Goal: Task Accomplishment & Management: Complete application form

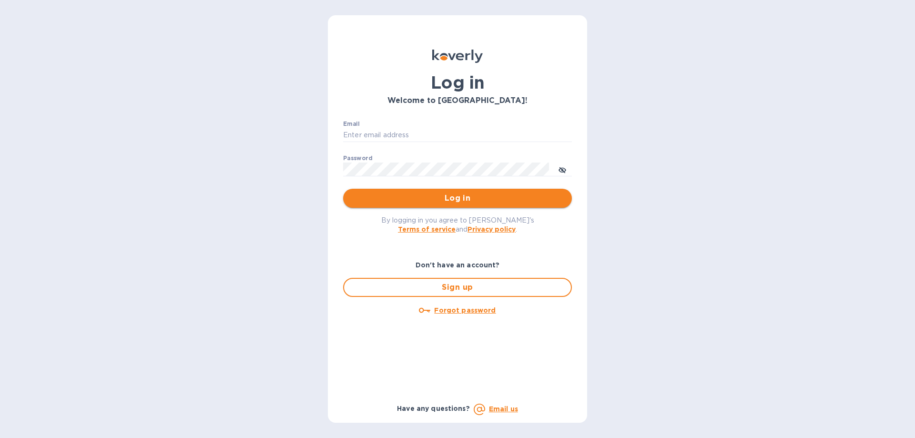
type input "mirjanas@radiuscargo.com"
click at [441, 197] on span "Log in" at bounding box center [458, 198] width 214 height 11
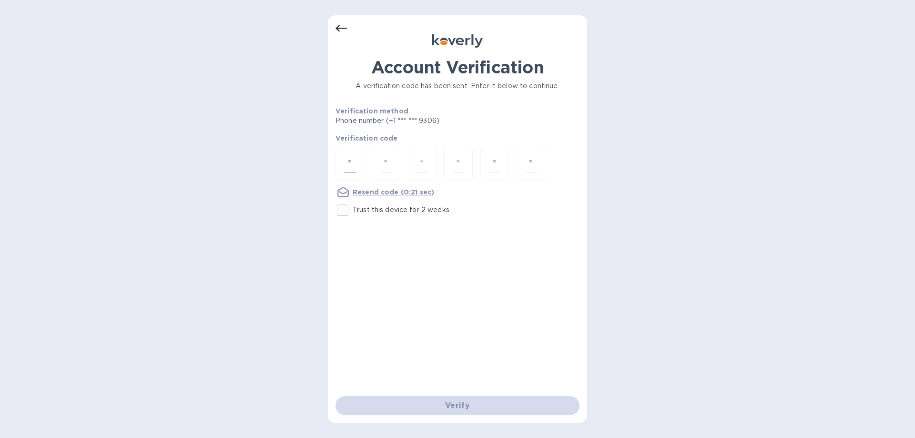
click at [347, 163] on input "number" at bounding box center [350, 164] width 12 height 18
click at [351, 161] on input "number" at bounding box center [350, 164] width 12 height 18
type input "9"
type input "2"
type input "7"
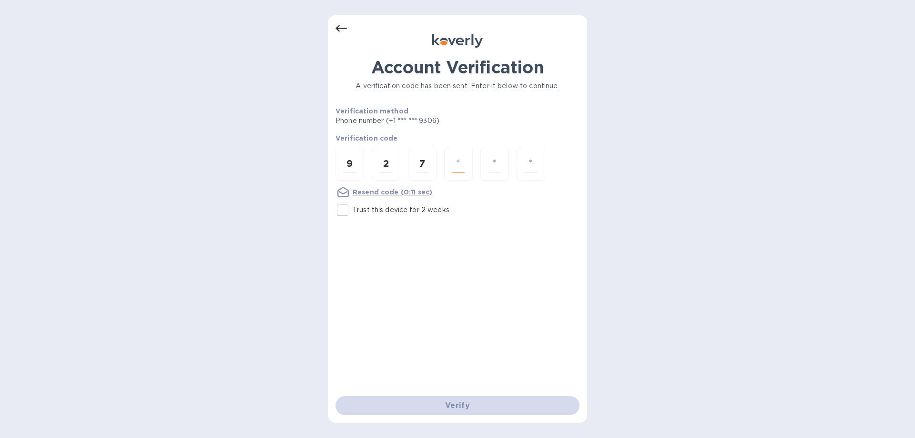
type input "6"
type input "2"
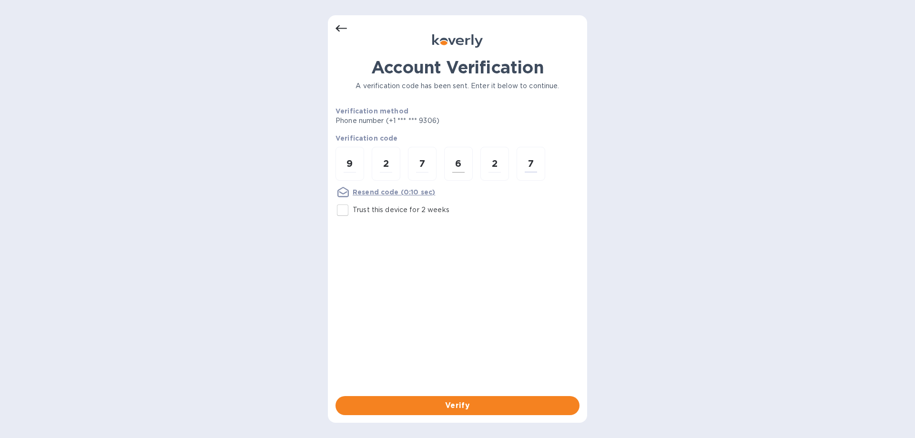
type input "7"
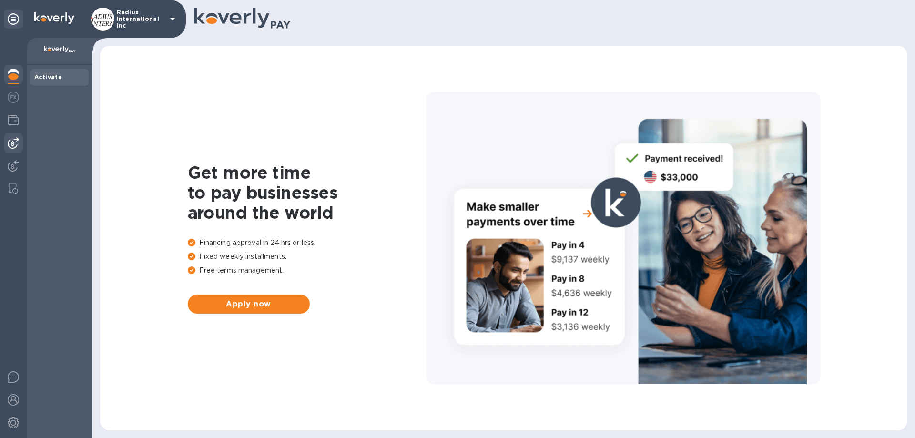
click at [9, 141] on img at bounding box center [13, 142] width 11 height 11
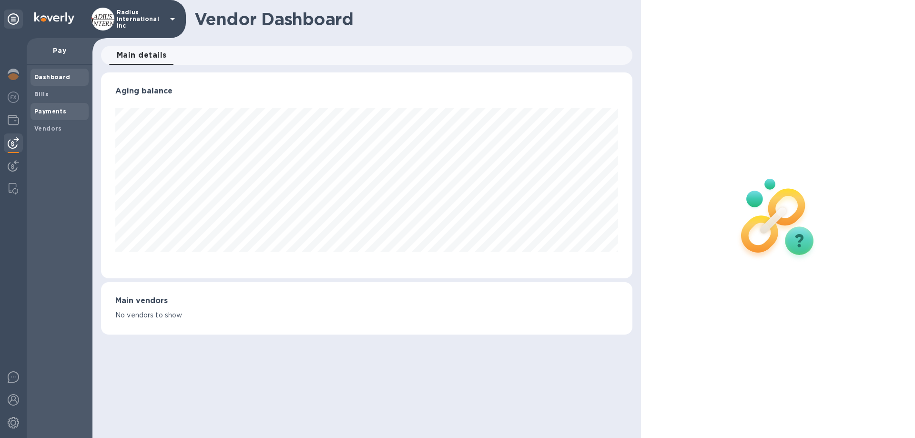
scroll to position [206, 531]
click at [64, 109] on b "Payments" at bounding box center [50, 111] width 32 height 7
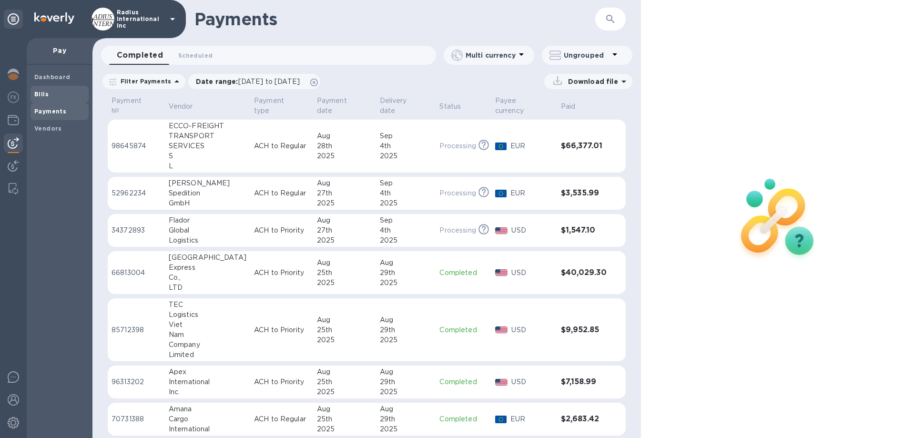
click at [59, 99] on span "Bills" at bounding box center [59, 95] width 51 height 10
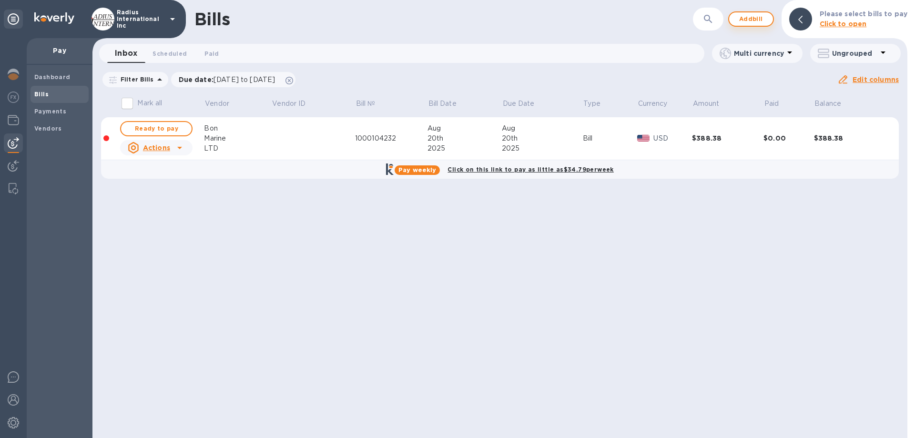
click at [766, 19] on span "Add bill" at bounding box center [751, 18] width 29 height 11
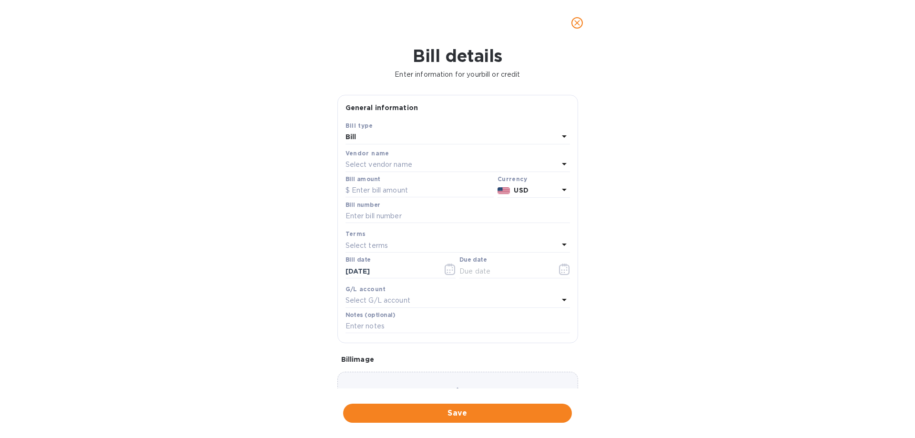
click at [416, 163] on div "Select vendor name" at bounding box center [452, 164] width 213 height 13
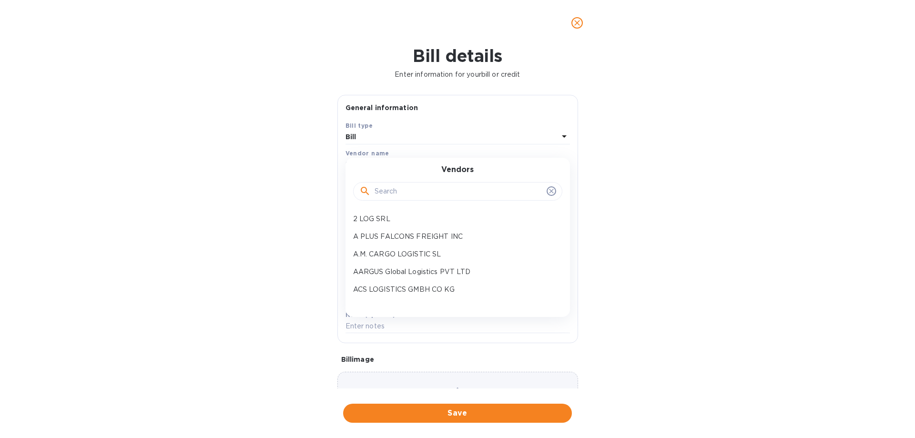
drag, startPoint x: 436, startPoint y: 189, endPoint x: 424, endPoint y: 192, distance: 12.3
click at [430, 190] on input "text" at bounding box center [459, 191] width 168 height 14
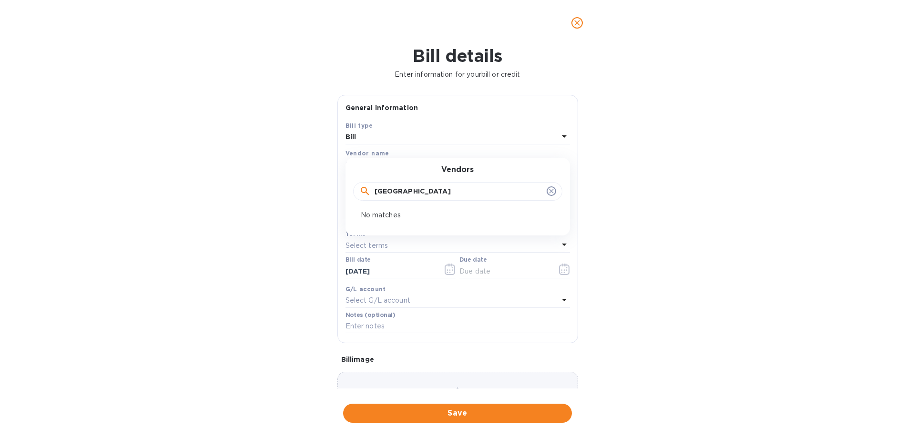
drag, startPoint x: 419, startPoint y: 191, endPoint x: 225, endPoint y: 191, distance: 195.0
click at [225, 191] on div "Bill details Enter information for your bill or credit General information Save…" at bounding box center [457, 242] width 915 height 392
type input "s"
type input "sunshine"
click at [420, 220] on p "Sunshine SYS Industry Limited" at bounding box center [454, 219] width 202 height 10
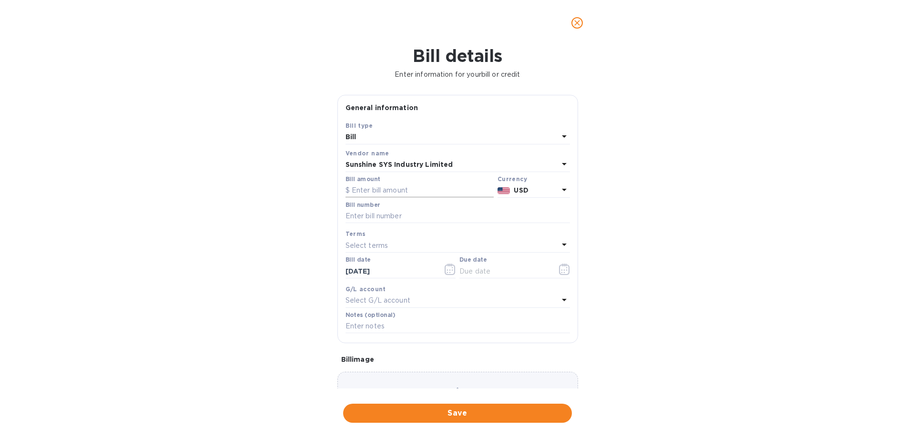
click at [424, 194] on input "text" at bounding box center [420, 191] width 148 height 14
type input "8,476.12"
type input "June SOA"
drag, startPoint x: 490, startPoint y: 270, endPoint x: 532, endPoint y: 268, distance: 41.5
click at [490, 270] on input "text" at bounding box center [505, 271] width 90 height 14
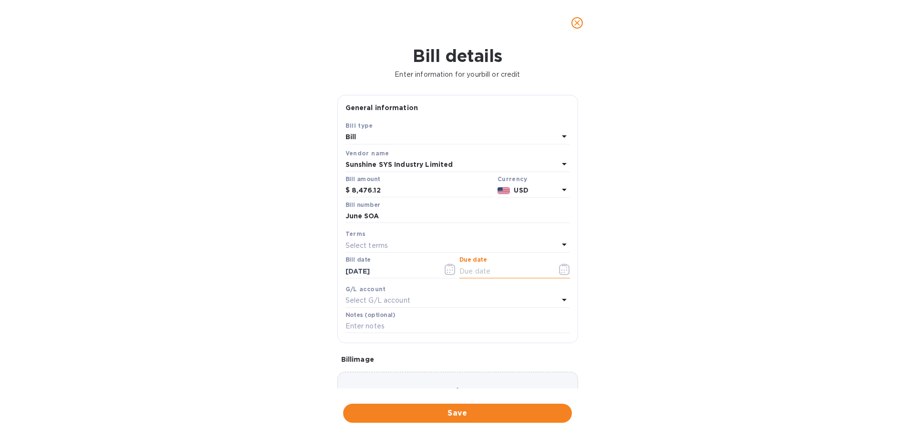
click at [562, 268] on icon "button" at bounding box center [564, 269] width 11 height 11
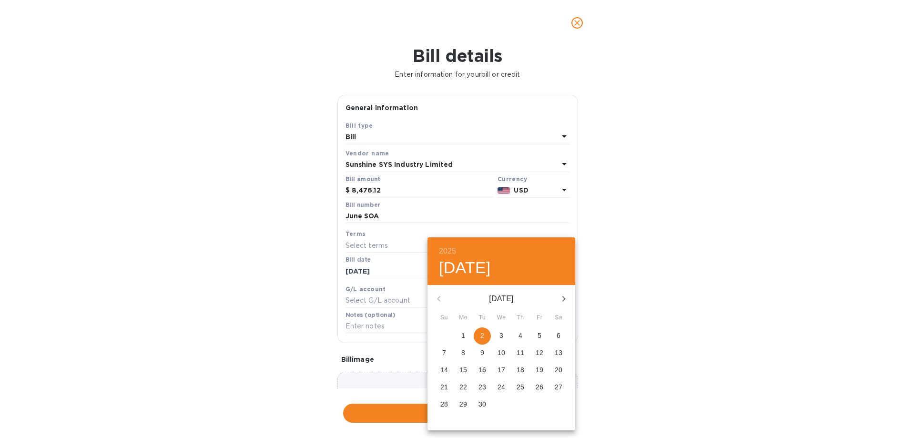
drag, startPoint x: 485, startPoint y: 335, endPoint x: 678, endPoint y: 314, distance: 194.1
click at [486, 334] on span "2" at bounding box center [482, 336] width 17 height 10
type input "[DATE]"
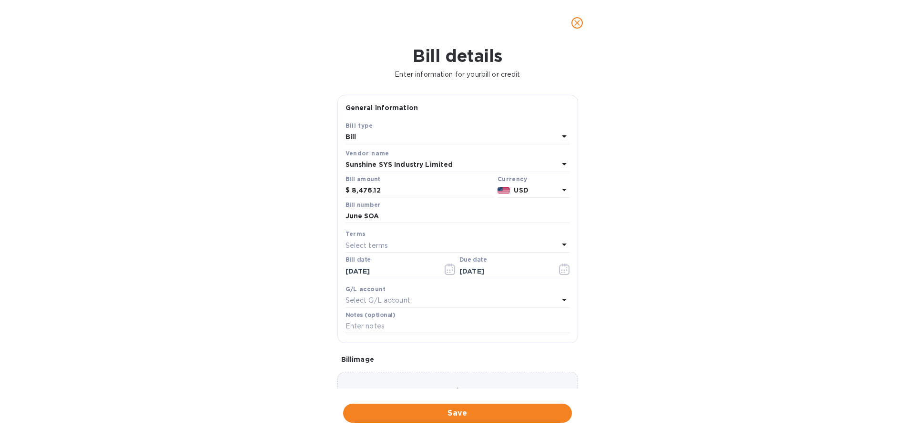
drag, startPoint x: 678, startPoint y: 314, endPoint x: 485, endPoint y: 407, distance: 213.6
click at [669, 317] on div "2025 Tue, Sep [DATE] Mo Tu We Th Fr Sa 31 1 2 3 4 5 6 7 8 9 10 11 12 13 14 15 1…" at bounding box center [457, 219] width 915 height 438
click at [460, 411] on span "Save" at bounding box center [458, 413] width 214 height 11
drag, startPoint x: 423, startPoint y: 214, endPoint x: 481, endPoint y: 209, distance: 58.3
click at [423, 214] on input "June SOA" at bounding box center [458, 216] width 225 height 14
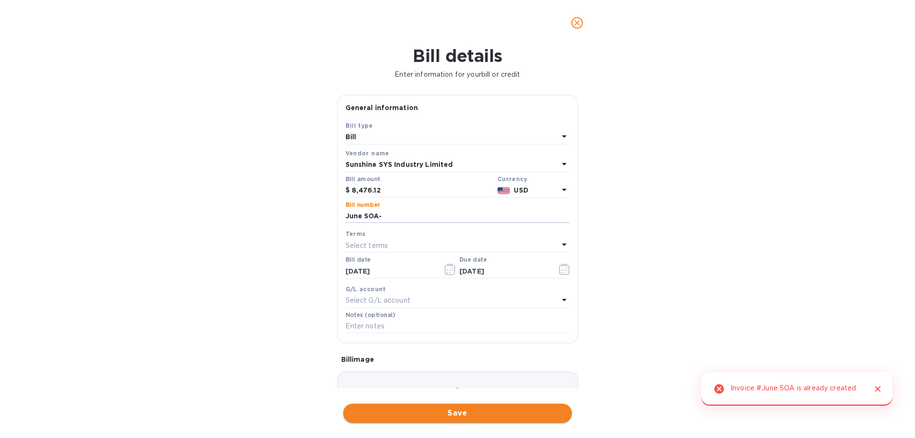
type input "June SOA-"
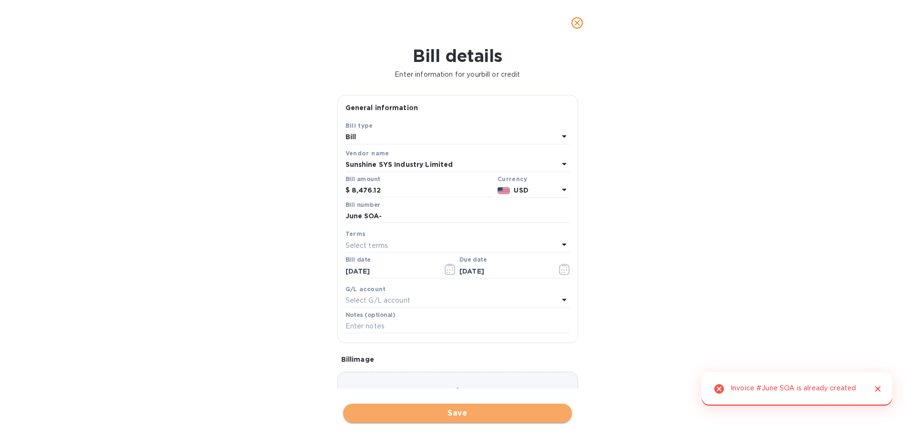
click at [493, 412] on span "Save" at bounding box center [458, 413] width 214 height 11
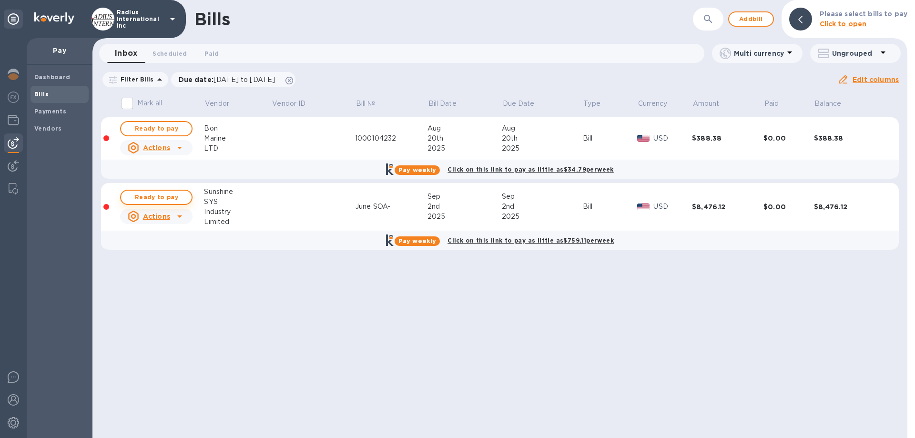
click at [156, 196] on span "Ready to pay" at bounding box center [156, 197] width 55 height 11
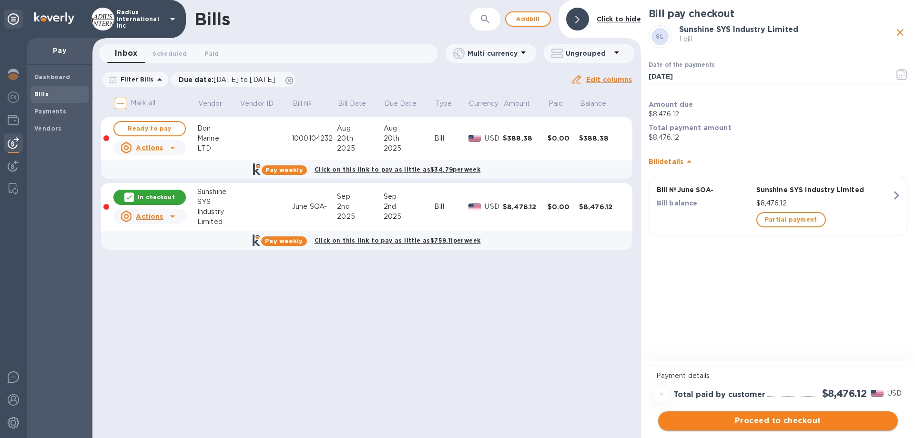
click at [816, 420] on span "Proceed to checkout" at bounding box center [778, 420] width 225 height 11
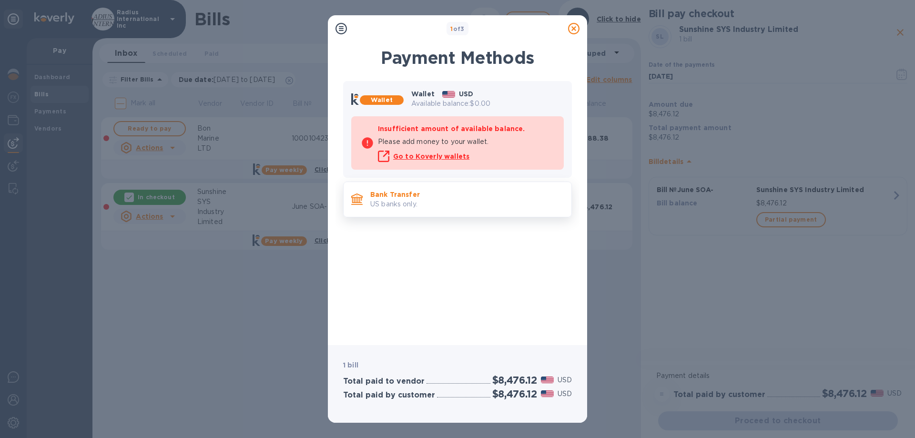
click at [422, 191] on p "Bank Transfer" at bounding box center [467, 195] width 194 height 10
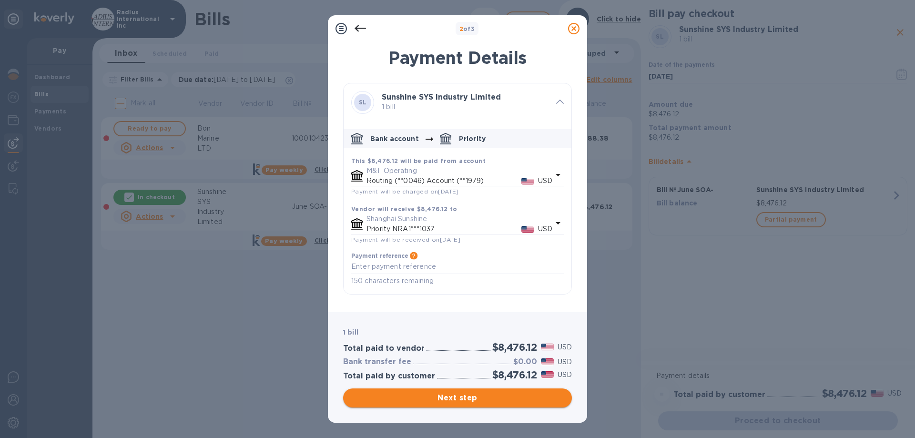
click at [464, 397] on span "Next step" at bounding box center [458, 397] width 214 height 11
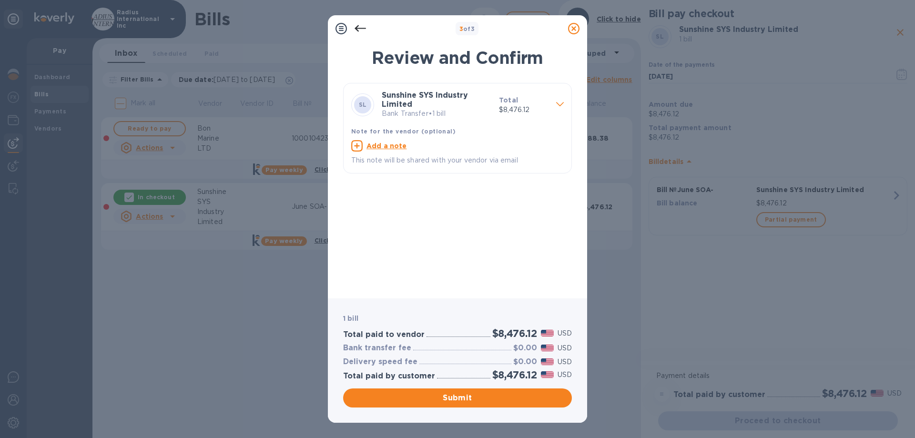
click at [499, 399] on span "Submit" at bounding box center [458, 397] width 214 height 11
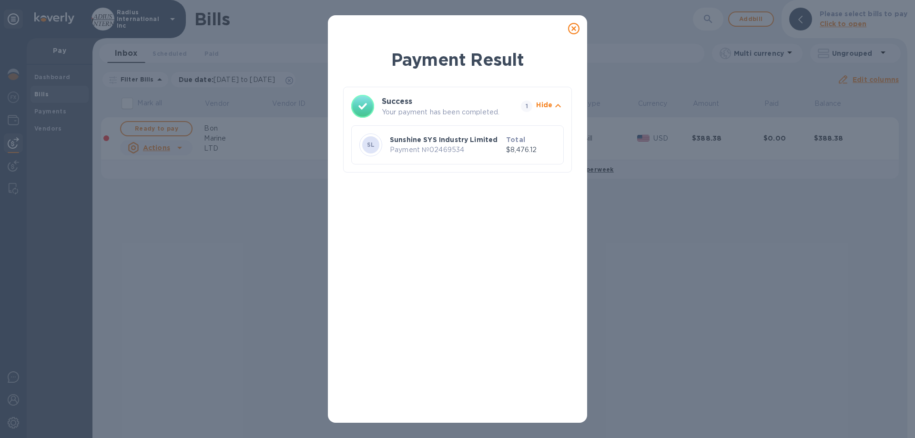
click at [572, 26] on icon at bounding box center [573, 28] width 11 height 11
